Goal: Task Accomplishment & Management: Use online tool/utility

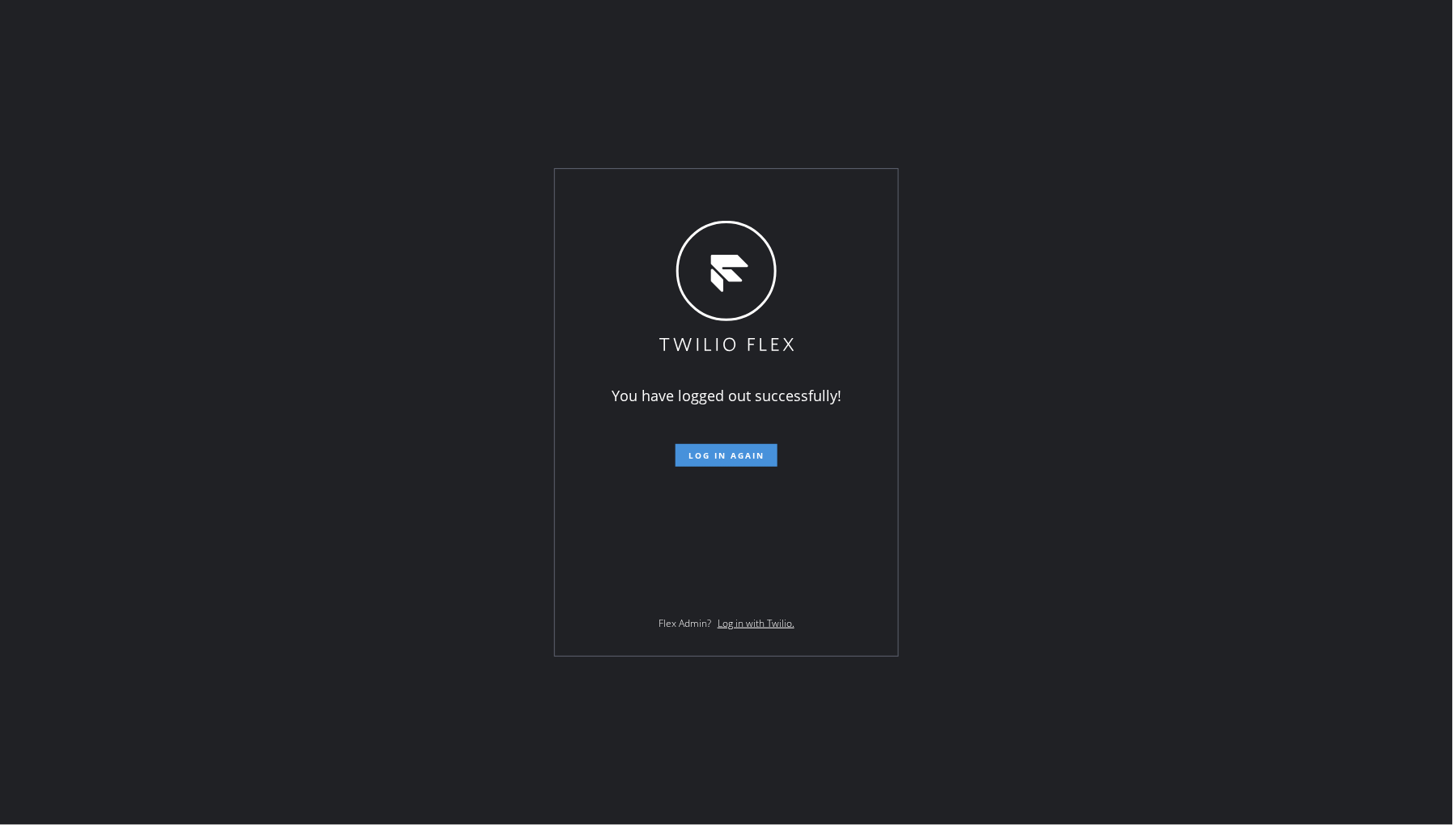
click at [723, 450] on span "Log in again" at bounding box center [727, 455] width 76 height 11
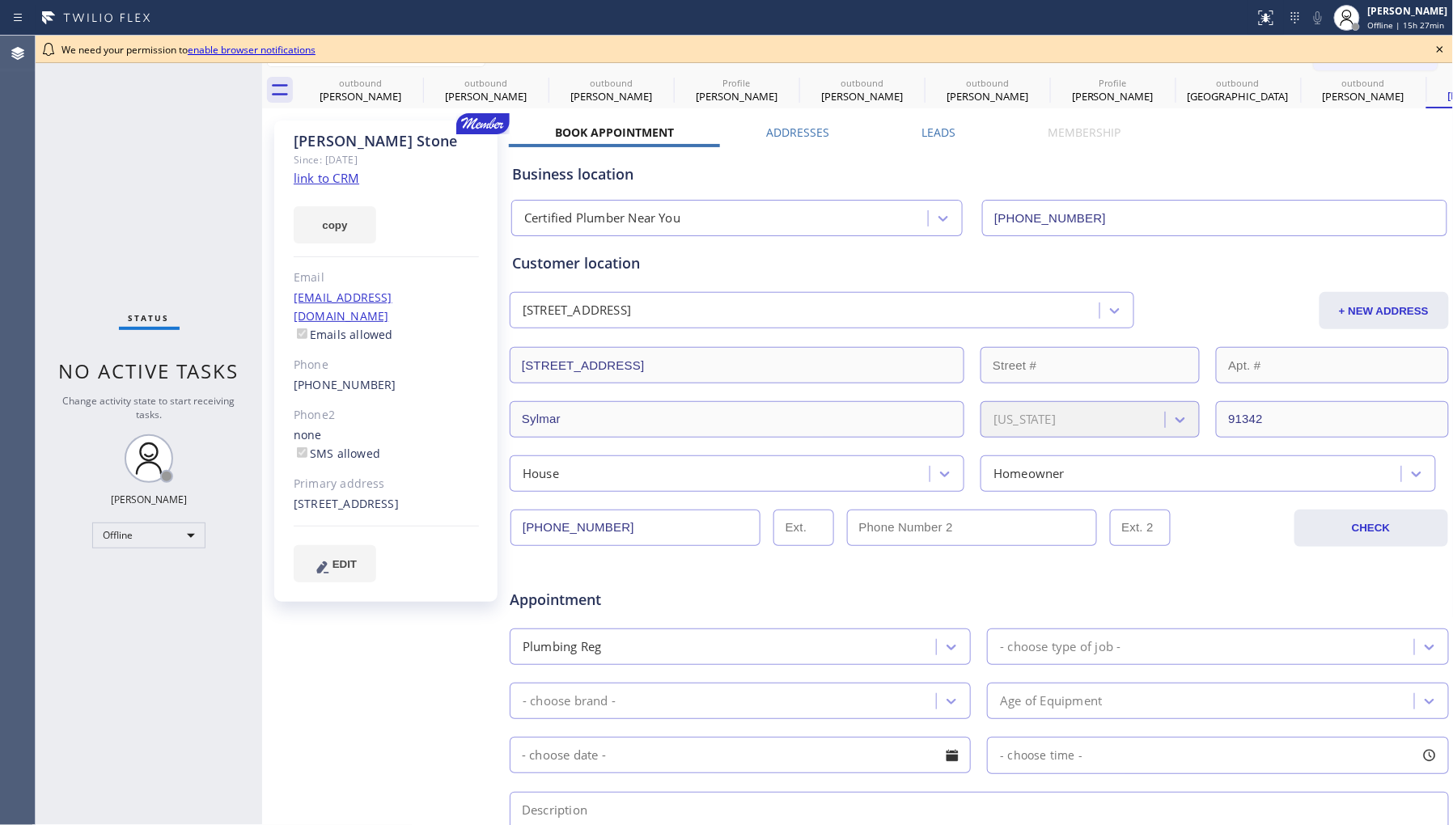
type input "[PHONE_NUMBER]"
click at [1387, 13] on div "[PERSON_NAME]" at bounding box center [1408, 11] width 80 height 14
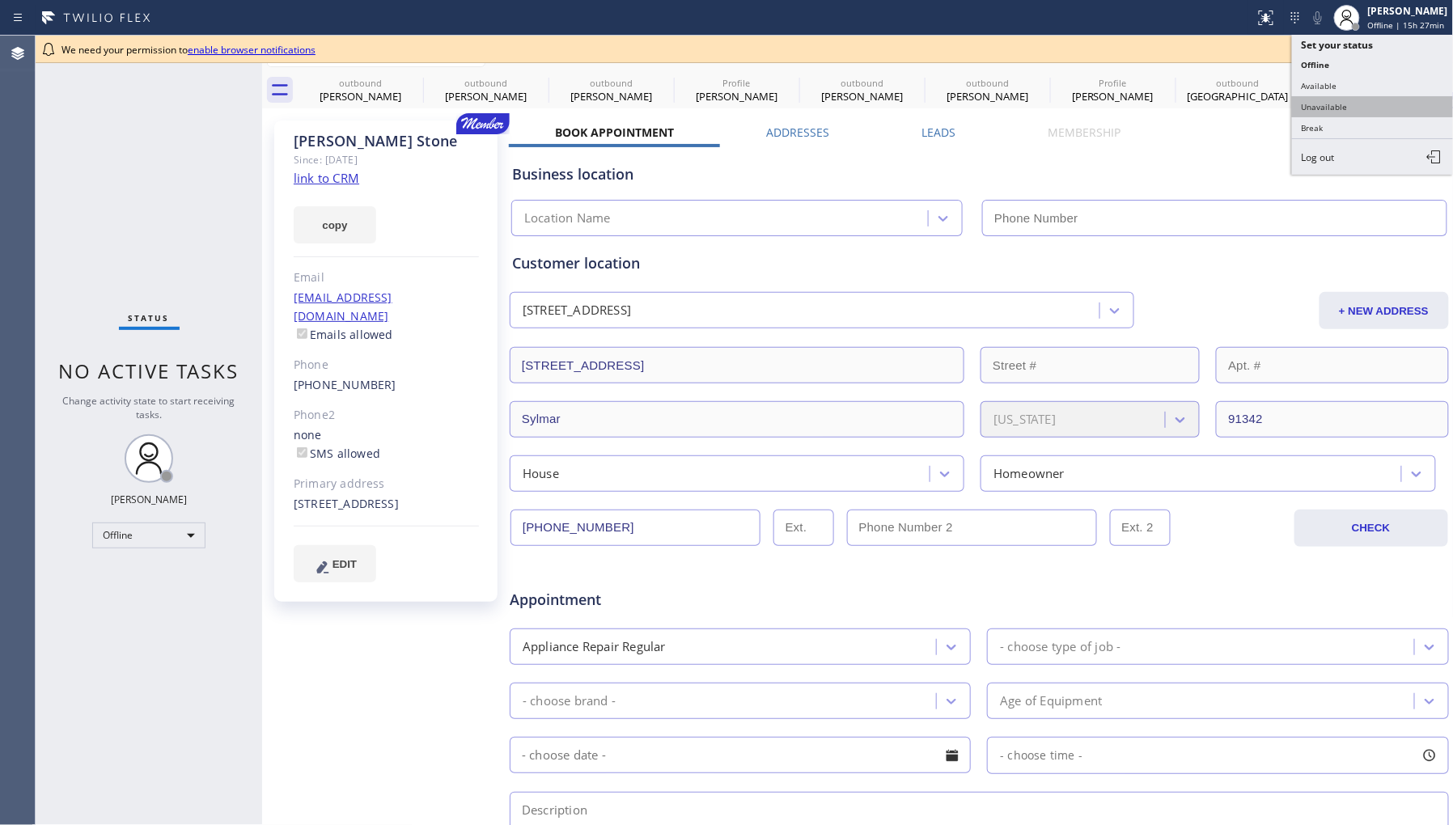
click at [1370, 107] on button "Unavailable" at bounding box center [1373, 106] width 162 height 21
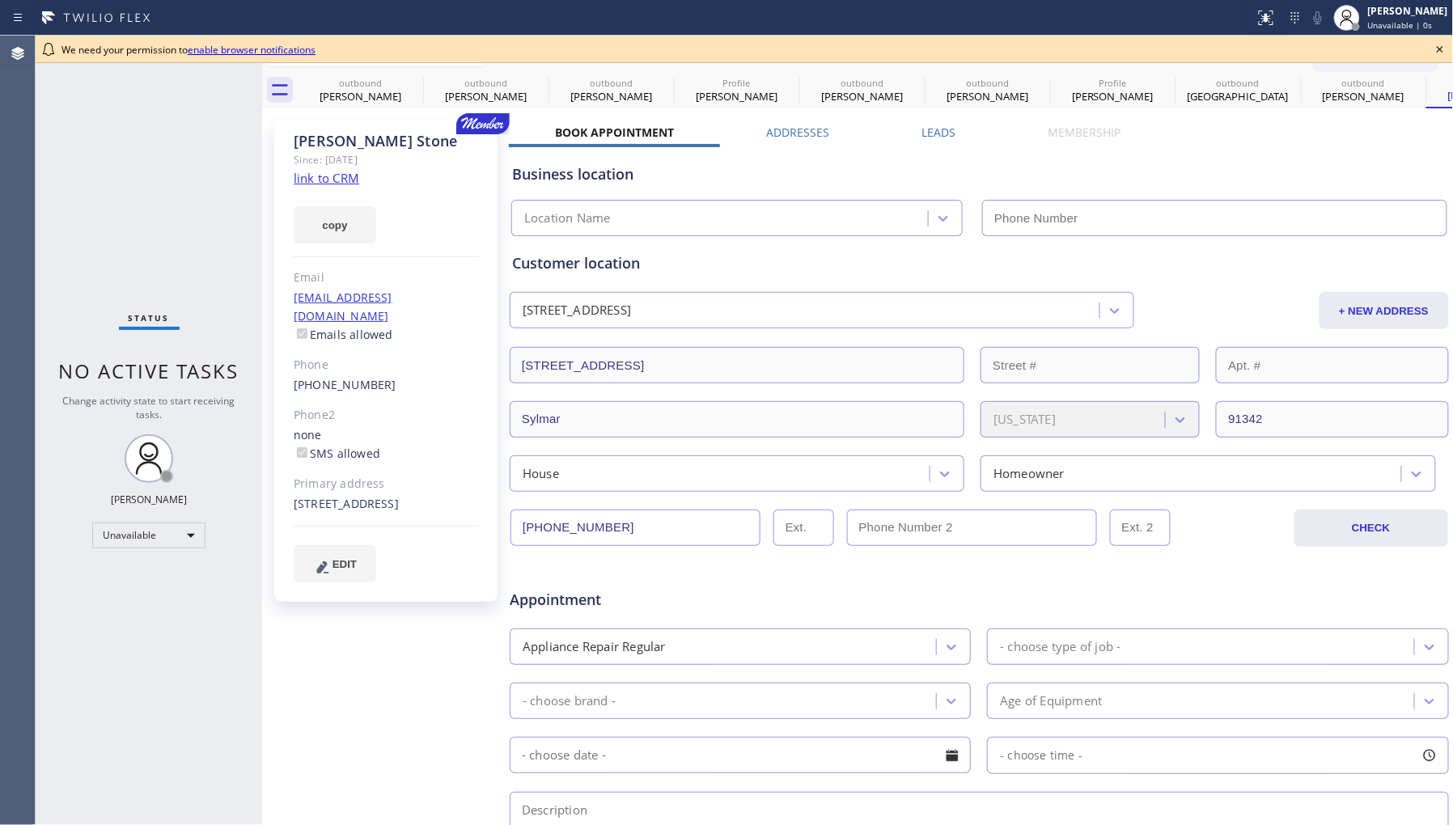
click at [1437, 52] on icon at bounding box center [1440, 49] width 19 height 19
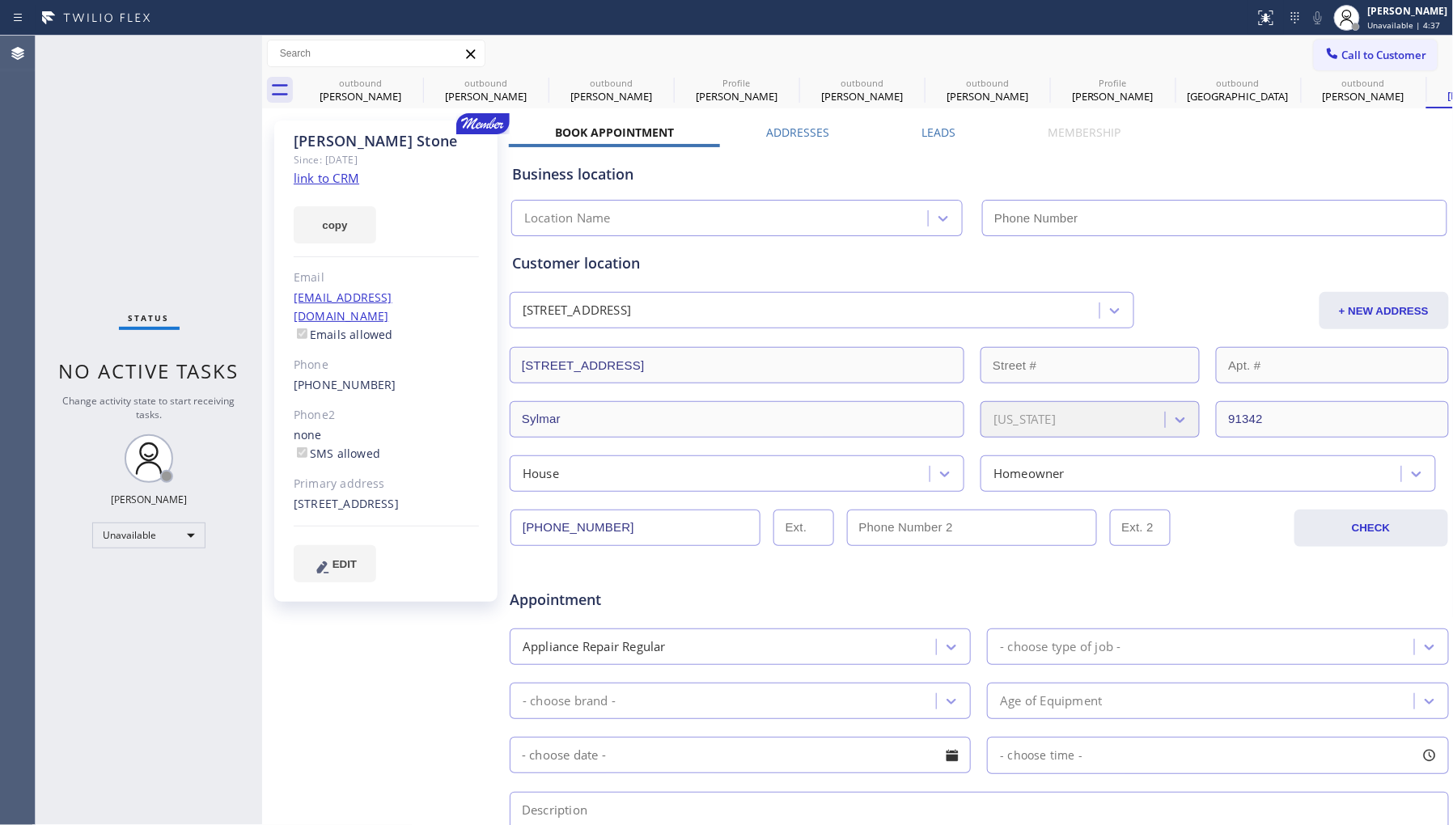
click at [129, 680] on div "Status No active tasks Change activity state to start receiving tasks. [PERSON_…" at bounding box center [149, 431] width 227 height 790
